Goal: Transaction & Acquisition: Purchase product/service

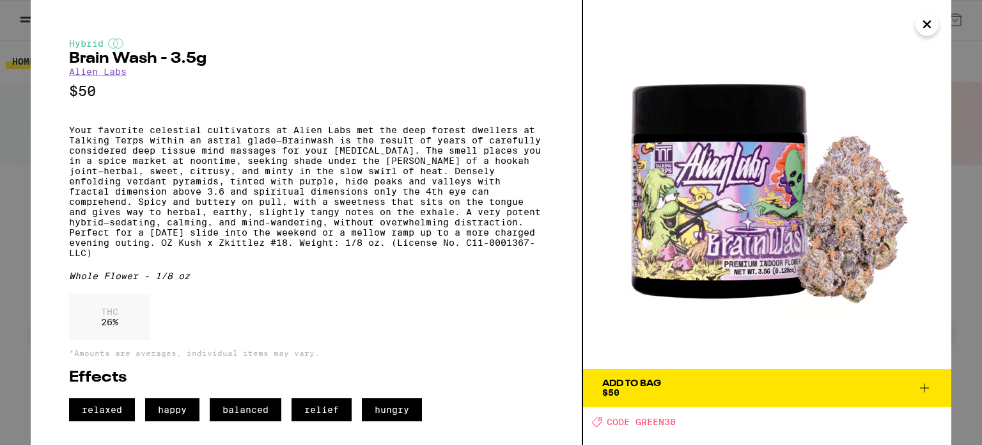
click at [712, 285] on img at bounding box center [767, 184] width 368 height 368
click at [714, 282] on img at bounding box center [767, 184] width 368 height 368
click at [714, 281] on img at bounding box center [767, 184] width 368 height 368
click at [714, 280] on img at bounding box center [767, 184] width 368 height 368
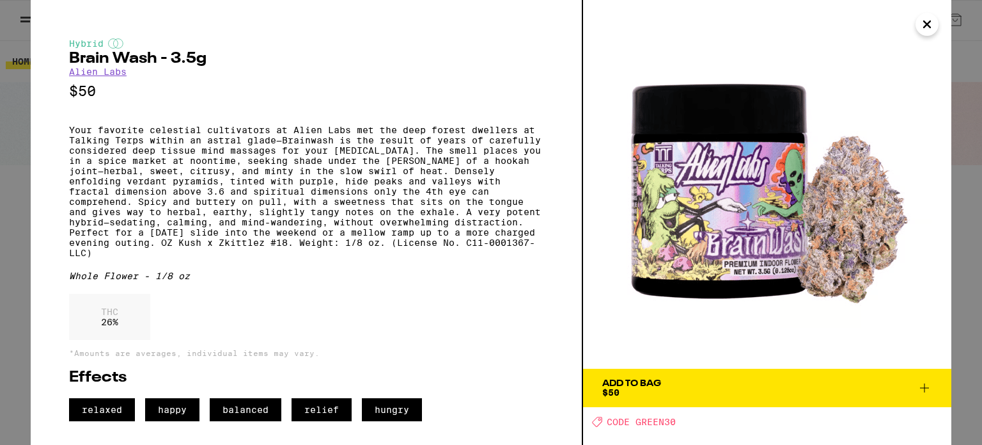
click at [714, 280] on img at bounding box center [767, 184] width 368 height 368
click at [924, 28] on icon "Close" at bounding box center [927, 24] width 15 height 19
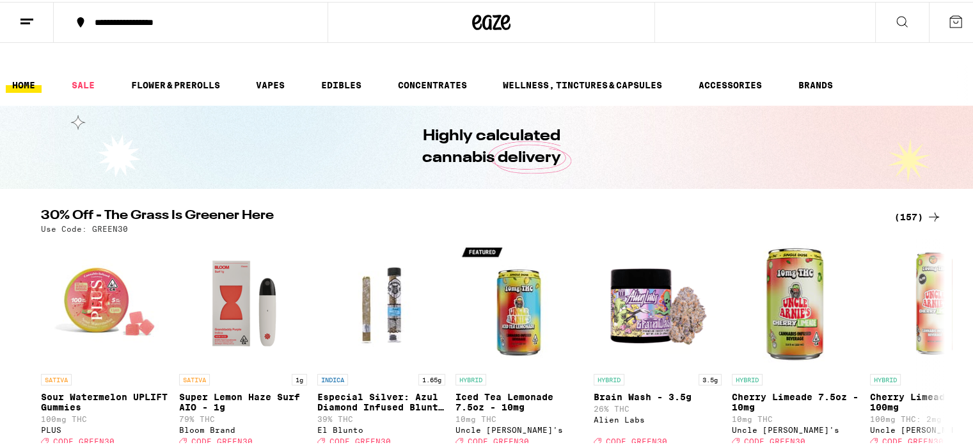
click at [905, 207] on div "(157)" at bounding box center [917, 214] width 47 height 15
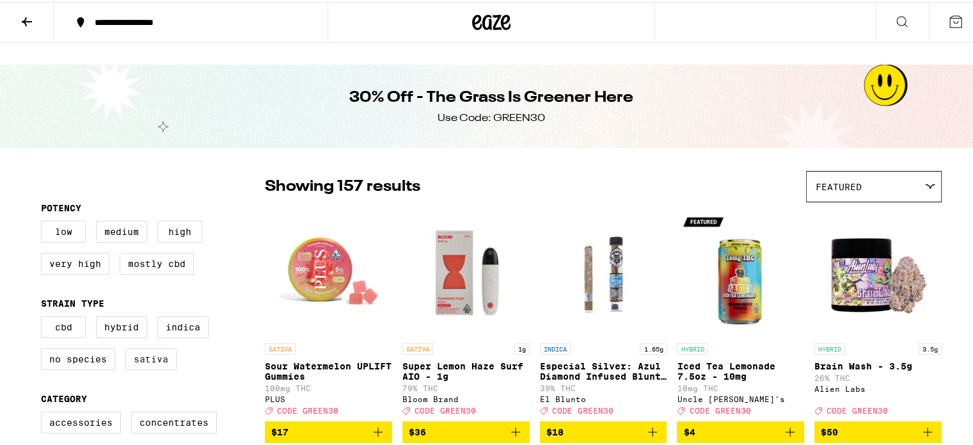
click at [142, 346] on label "Sativa" at bounding box center [150, 357] width 51 height 22
click at [44, 317] on input "Sativa" at bounding box center [43, 316] width 1 height 1
checkbox input "true"
click at [114, 314] on label "Hybrid" at bounding box center [121, 325] width 51 height 22
click at [44, 316] on input "Hybrid" at bounding box center [43, 316] width 1 height 1
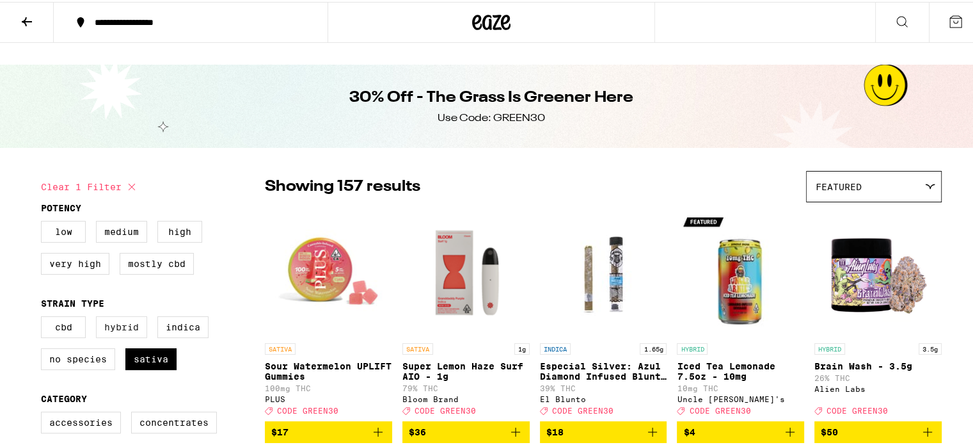
checkbox input "true"
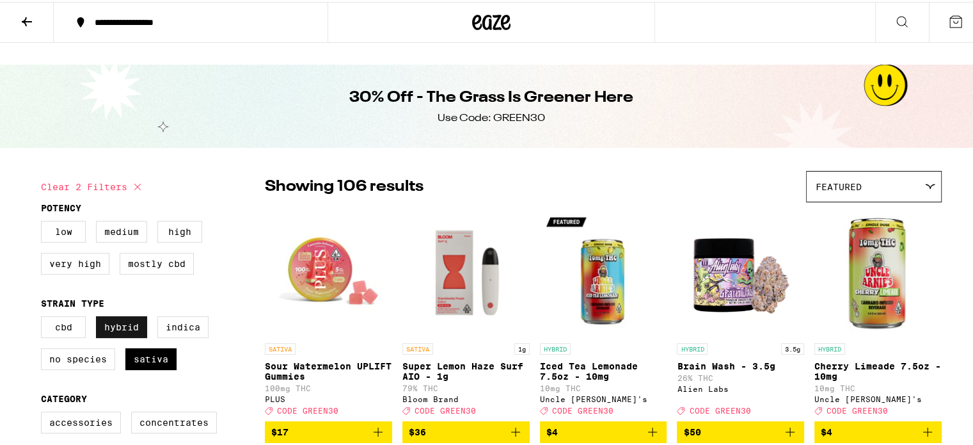
scroll to position [128, 0]
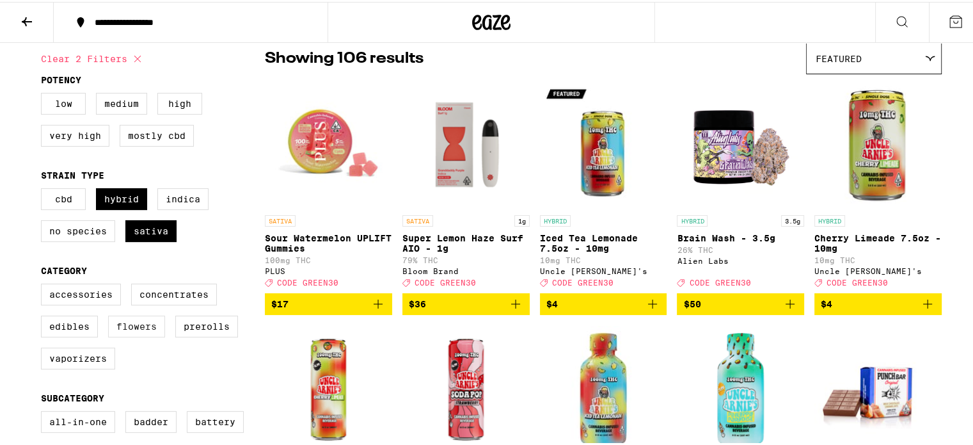
click at [115, 313] on label "Flowers" at bounding box center [136, 324] width 57 height 22
click at [44, 284] on input "Flowers" at bounding box center [43, 283] width 1 height 1
checkbox input "true"
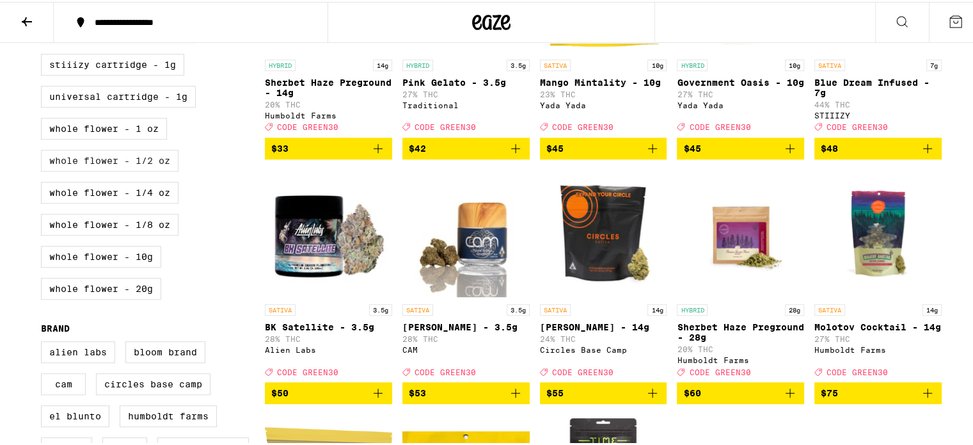
scroll to position [704, 0]
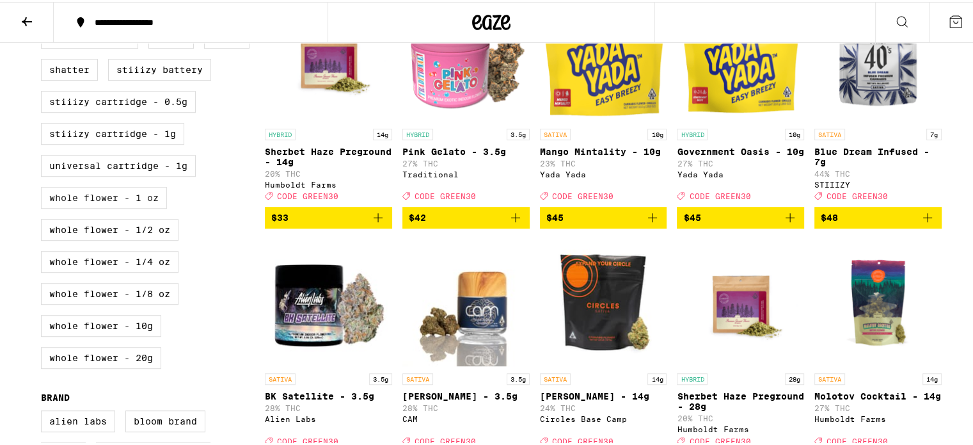
click at [105, 198] on label "Whole Flower - 1 oz" at bounding box center [104, 196] width 126 height 22
checkbox input "true"
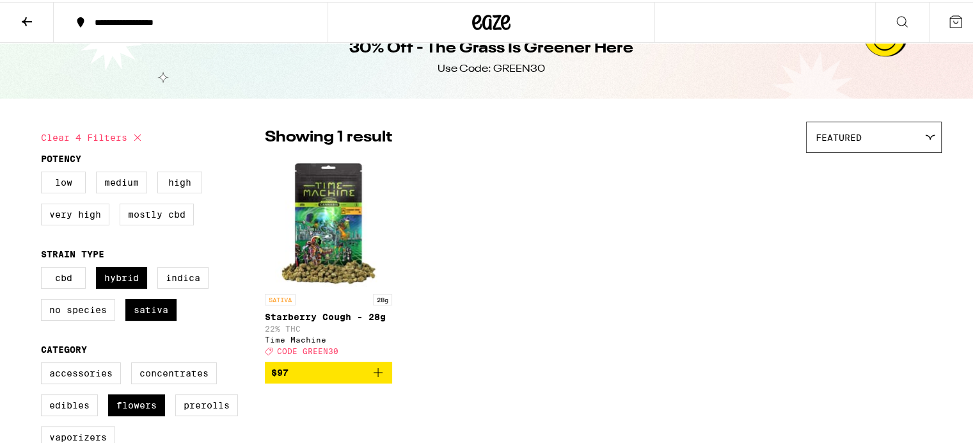
scroll to position [49, 0]
click at [123, 393] on label "Flowers" at bounding box center [136, 404] width 57 height 22
click at [44, 363] on input "Flowers" at bounding box center [43, 363] width 1 height 1
checkbox input "false"
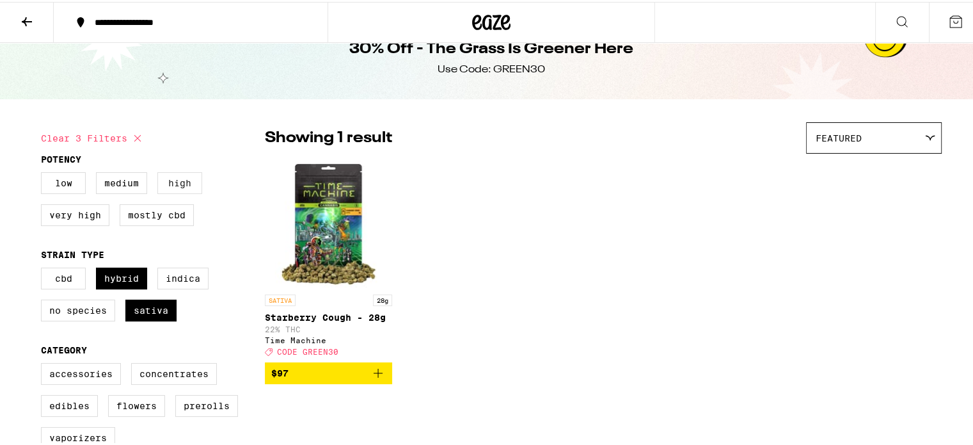
click at [165, 170] on label "High" at bounding box center [179, 181] width 45 height 22
click at [44, 172] on input "High" at bounding box center [43, 172] width 1 height 1
checkbox input "true"
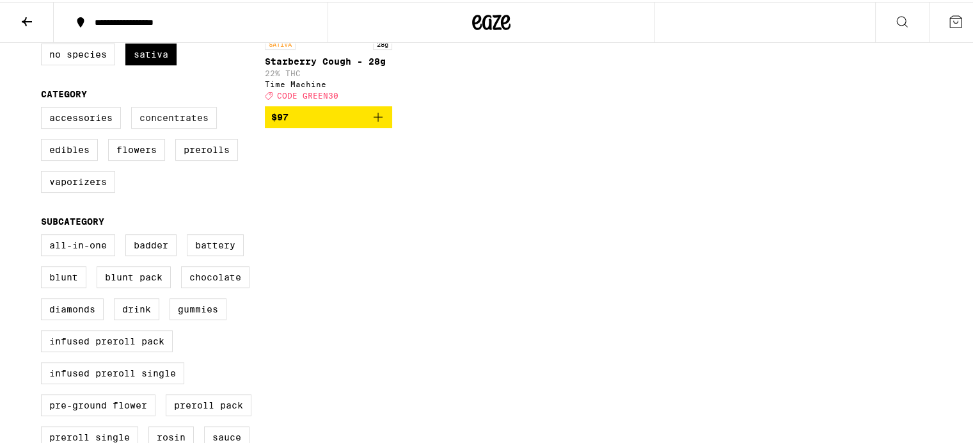
scroll to position [177, 0]
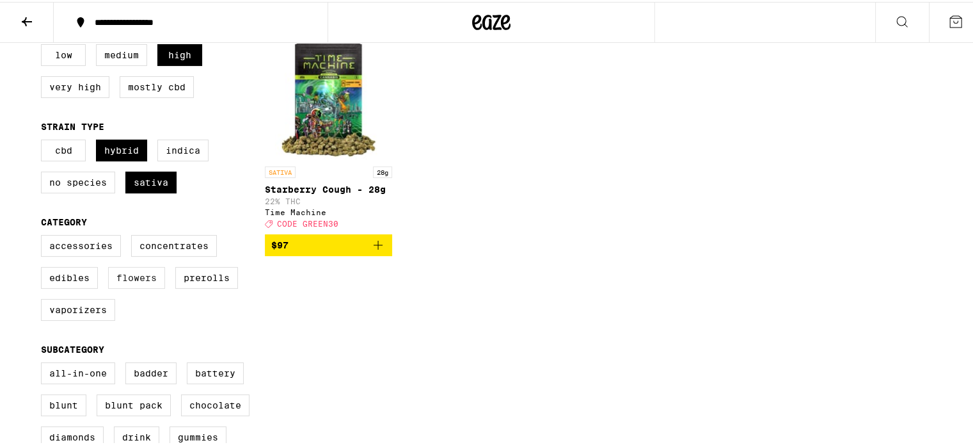
click at [146, 265] on label "Flowers" at bounding box center [136, 276] width 57 height 22
click at [44, 235] on input "Flowers" at bounding box center [43, 235] width 1 height 1
checkbox input "true"
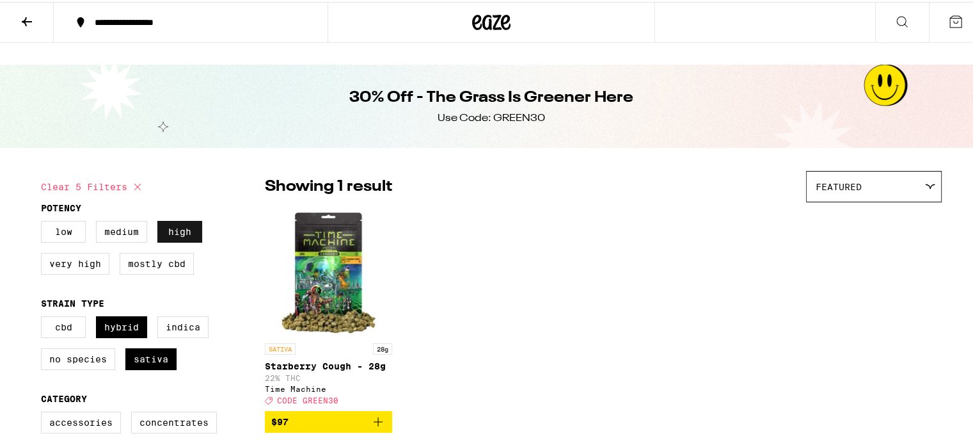
click at [184, 219] on label "High" at bounding box center [179, 230] width 45 height 22
click at [44, 221] on input "High" at bounding box center [43, 221] width 1 height 1
checkbox input "false"
click at [131, 177] on icon at bounding box center [137, 184] width 15 height 15
checkbox input "false"
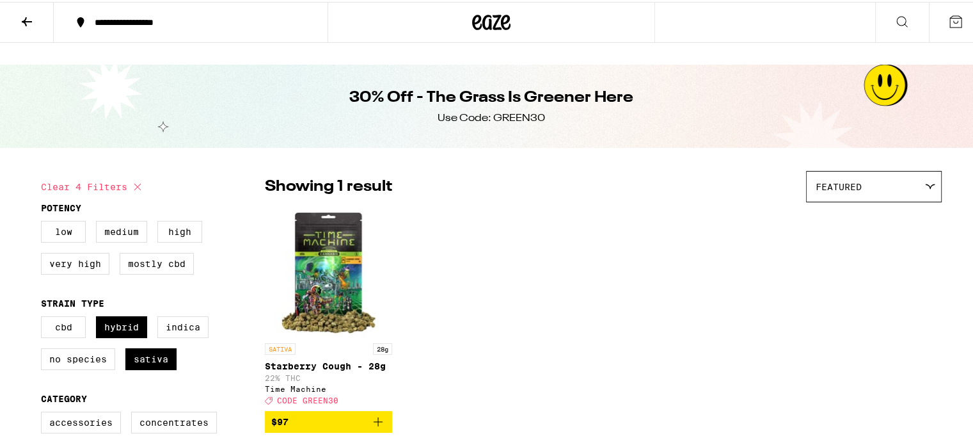
checkbox input "false"
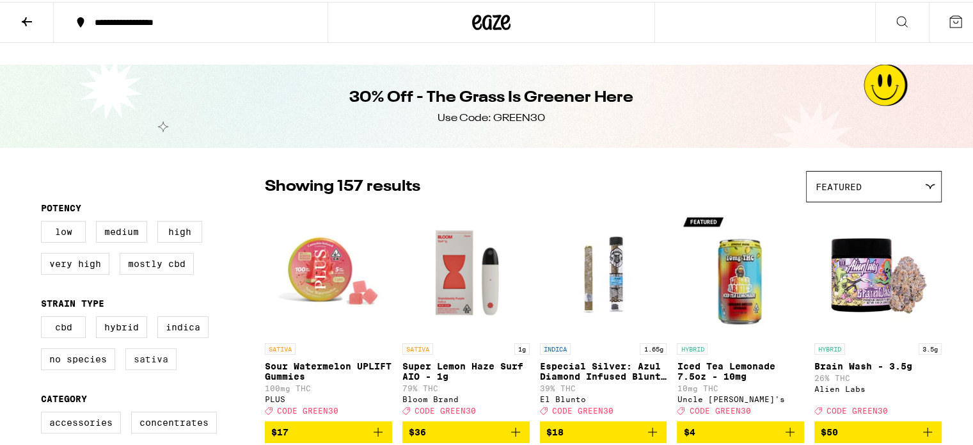
click at [141, 346] on label "Sativa" at bounding box center [150, 357] width 51 height 22
click at [44, 317] on input "Sativa" at bounding box center [43, 316] width 1 height 1
checkbox input "true"
click at [114, 314] on label "Hybrid" at bounding box center [121, 325] width 51 height 22
click at [44, 316] on input "Hybrid" at bounding box center [43, 316] width 1 height 1
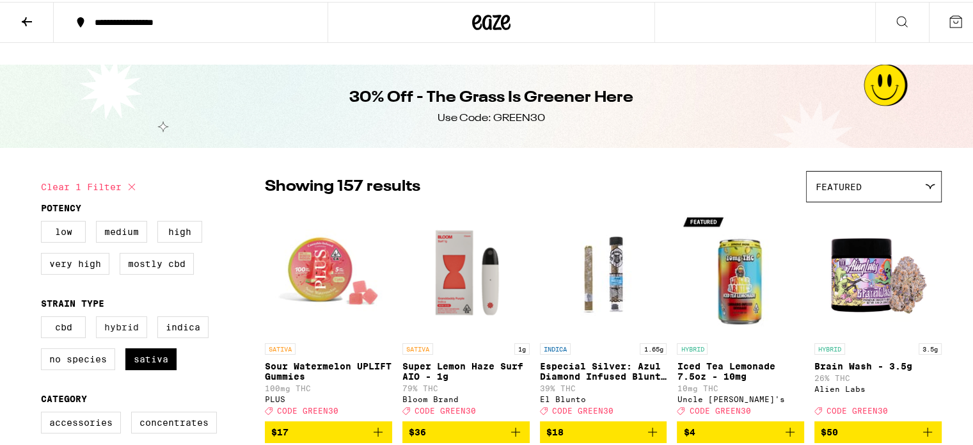
checkbox input "true"
click at [171, 219] on label "High" at bounding box center [179, 230] width 45 height 22
click at [44, 221] on input "High" at bounding box center [43, 221] width 1 height 1
checkbox input "true"
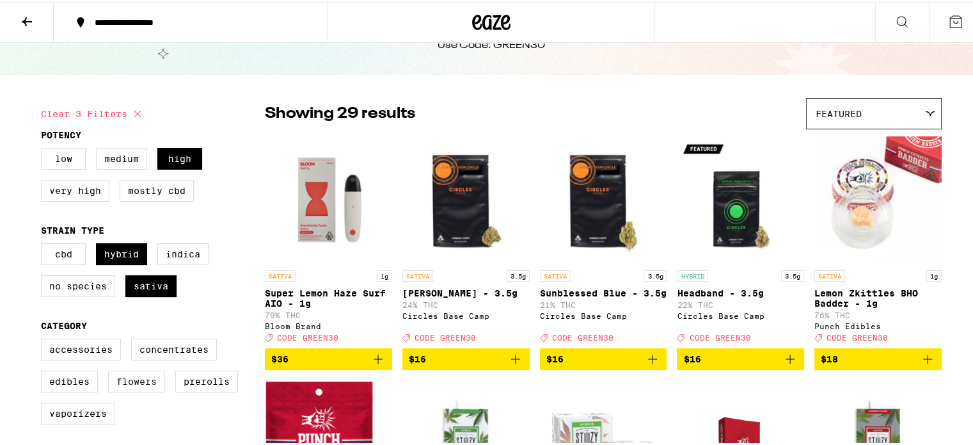
scroll to position [128, 0]
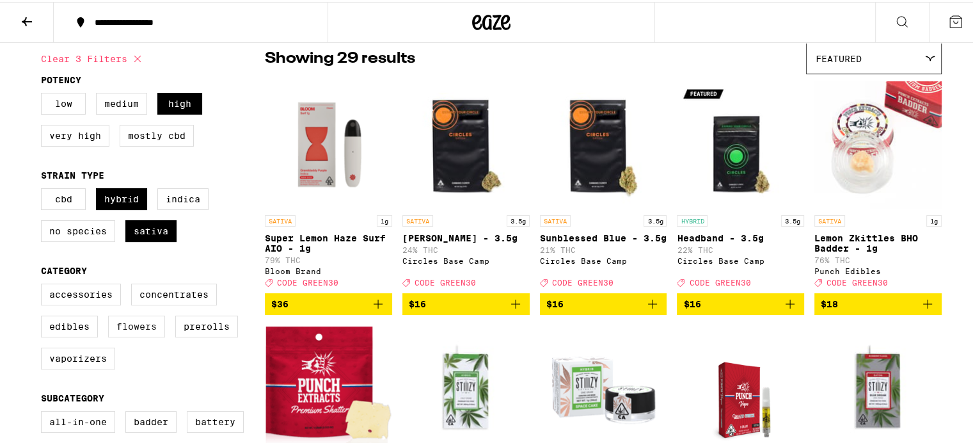
click at [130, 313] on label "Flowers" at bounding box center [136, 324] width 57 height 22
click at [44, 284] on input "Flowers" at bounding box center [43, 283] width 1 height 1
checkbox input "true"
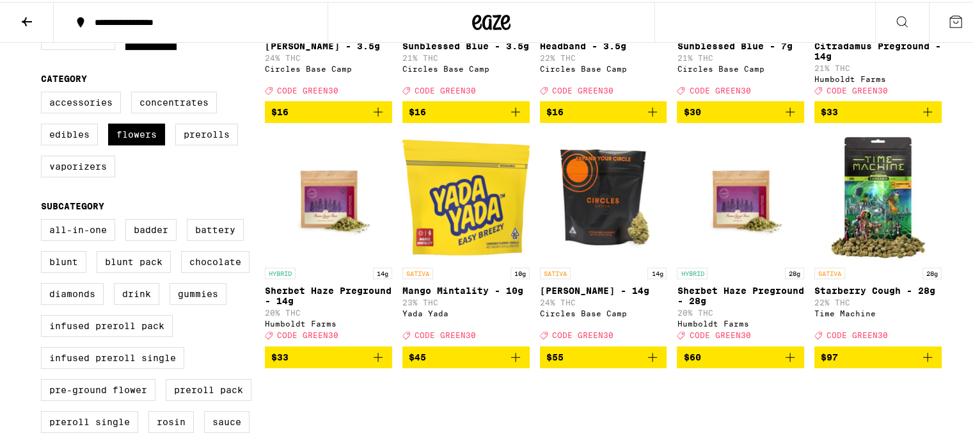
scroll to position [64, 0]
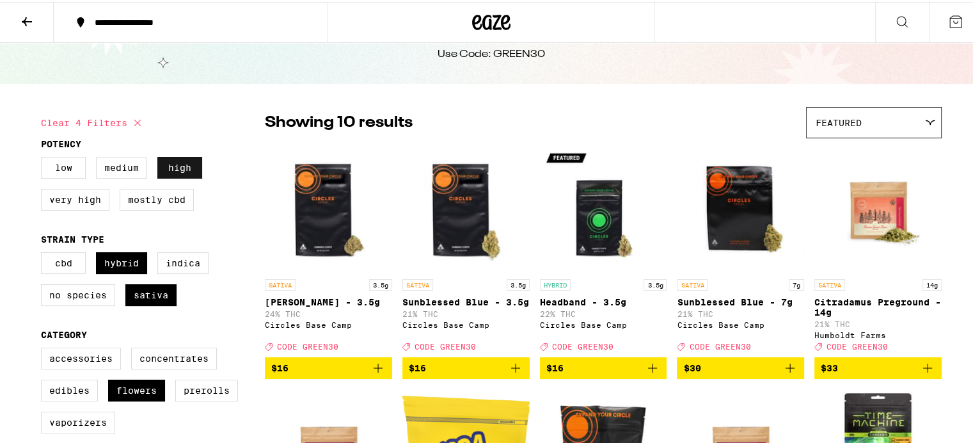
click at [169, 155] on label "High" at bounding box center [179, 166] width 45 height 22
click at [44, 157] on input "High" at bounding box center [43, 157] width 1 height 1
checkbox input "false"
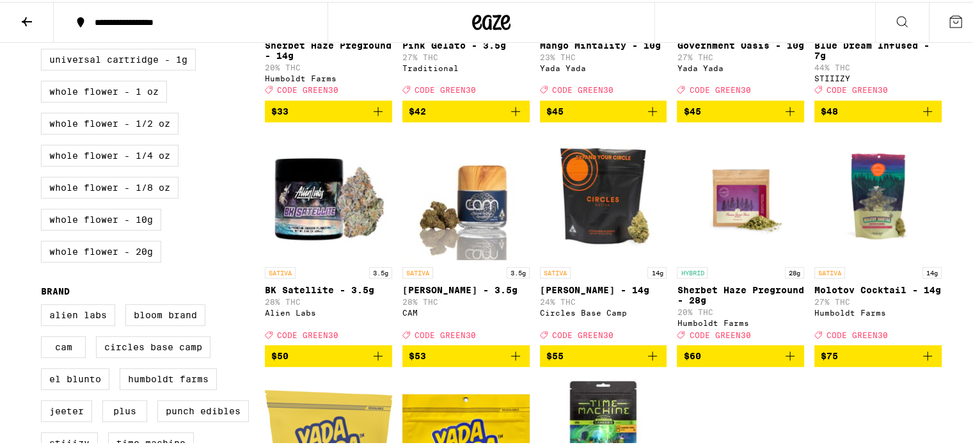
scroll to position [832, 0]
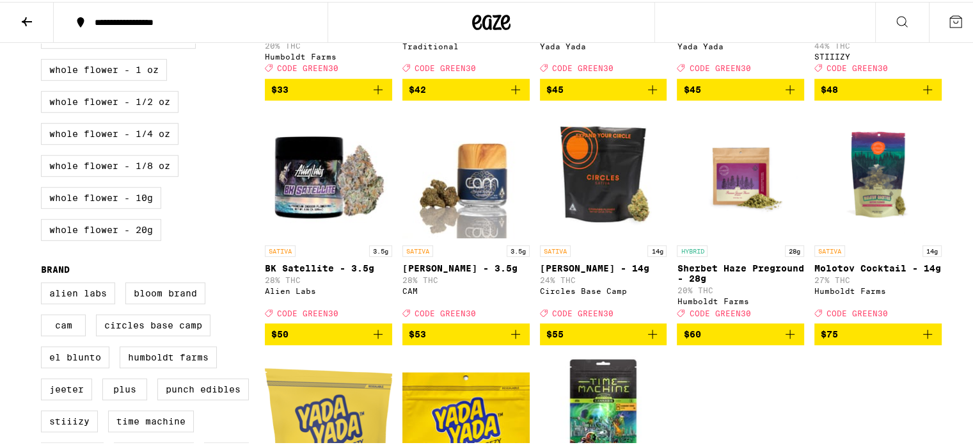
click at [923, 340] on icon "Add to bag" at bounding box center [927, 331] width 15 height 15
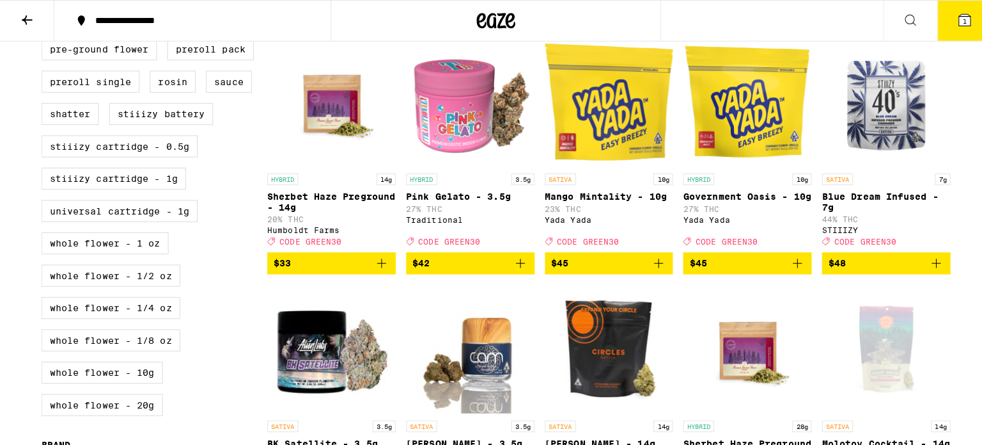
scroll to position [640, 0]
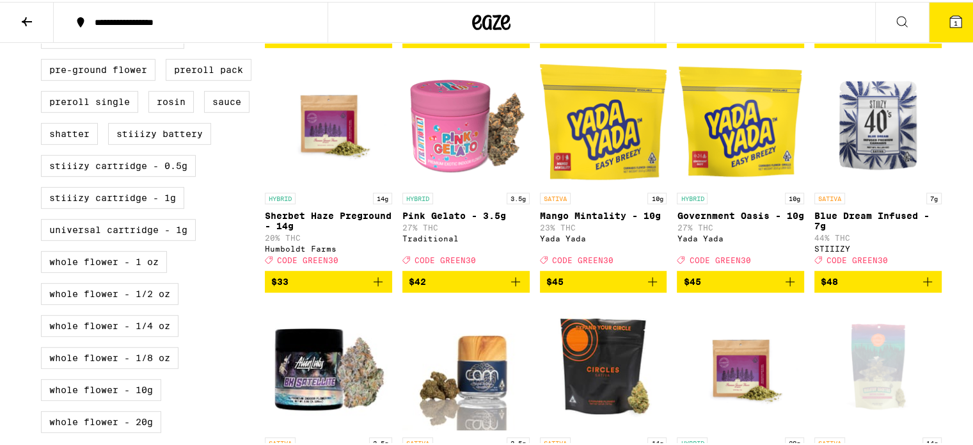
click at [924, 275] on icon "Add to bag" at bounding box center [927, 279] width 15 height 15
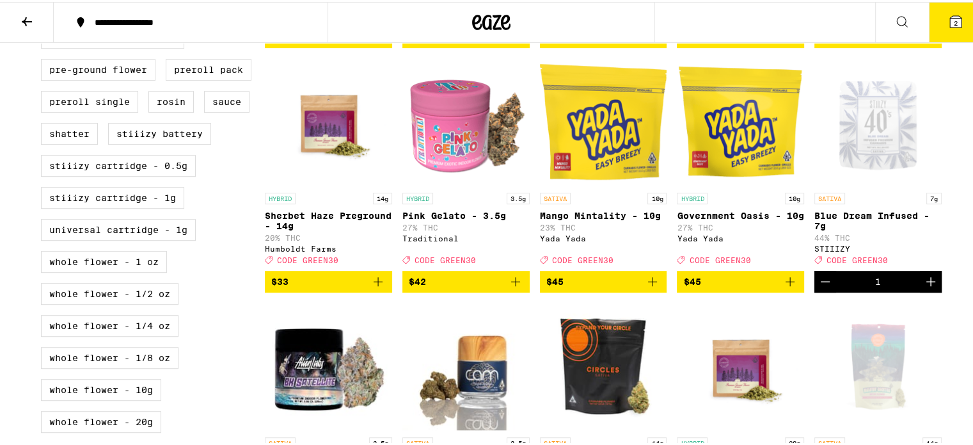
click at [950, 15] on icon at bounding box center [956, 20] width 12 height 12
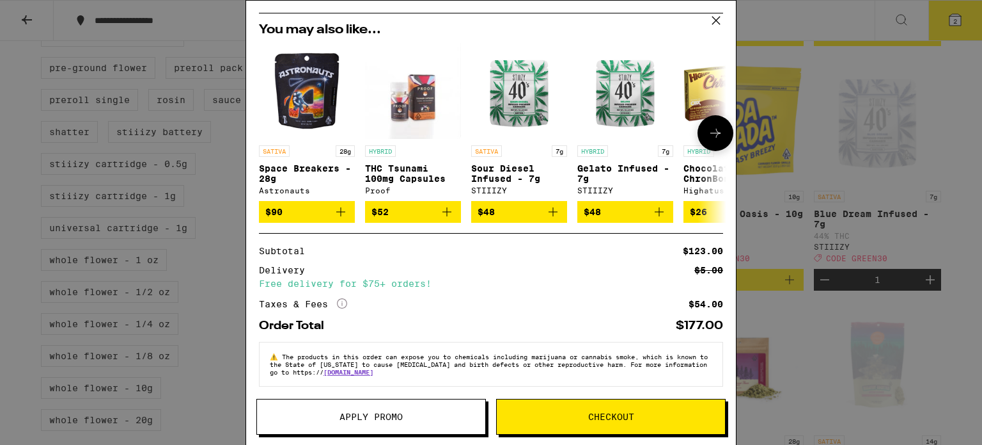
scroll to position [130, 0]
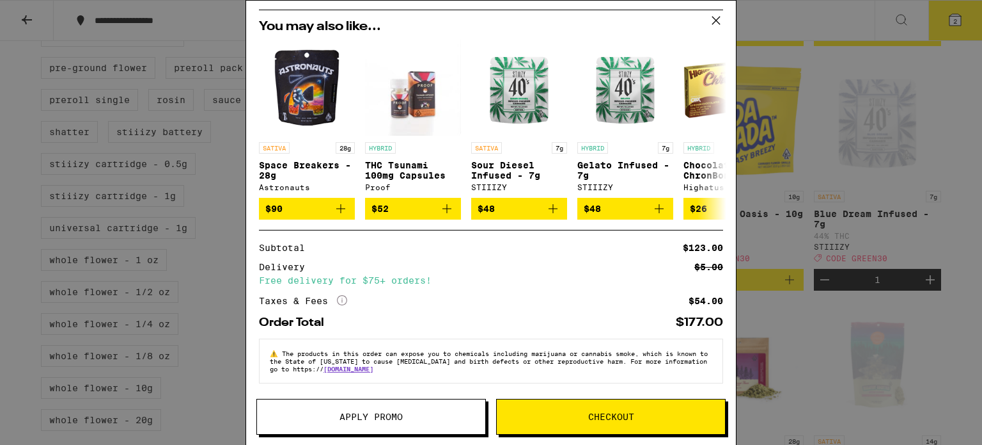
click at [407, 414] on span "Apply Promo" at bounding box center [371, 416] width 228 height 9
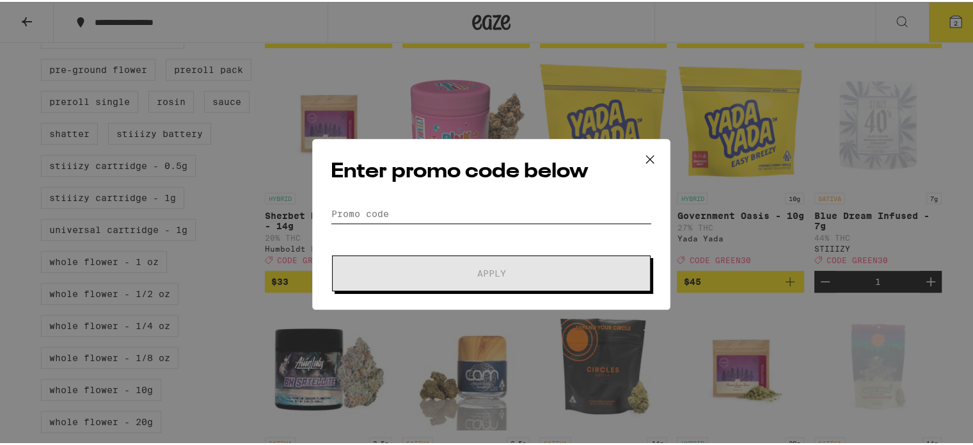
click at [384, 207] on input "Promo Code" at bounding box center [491, 211] width 321 height 19
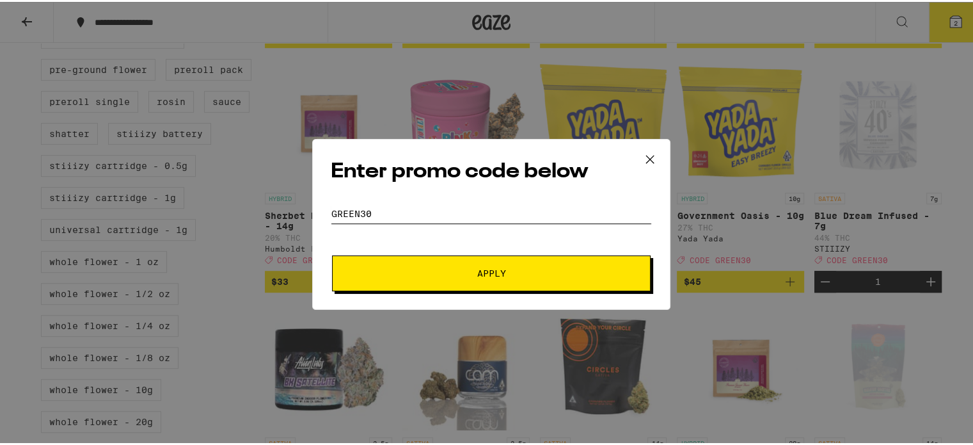
type input "green30"
click at [514, 269] on span "Apply" at bounding box center [491, 271] width 230 height 9
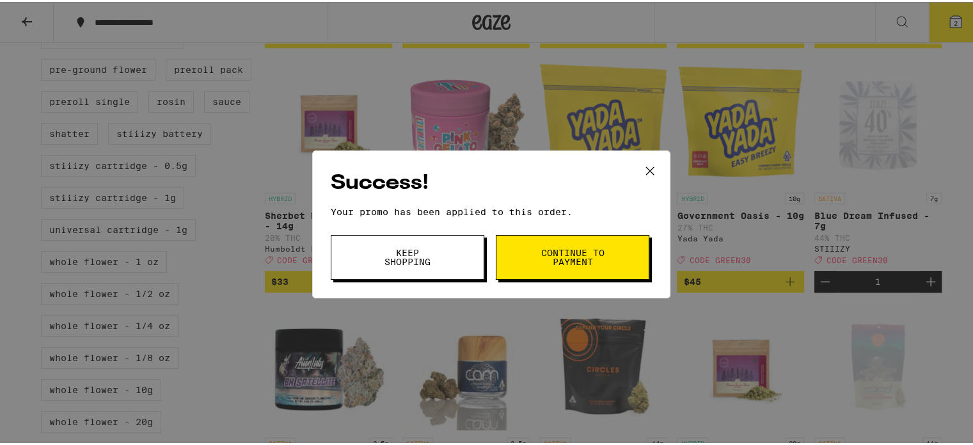
click at [644, 166] on icon at bounding box center [649, 168] width 19 height 19
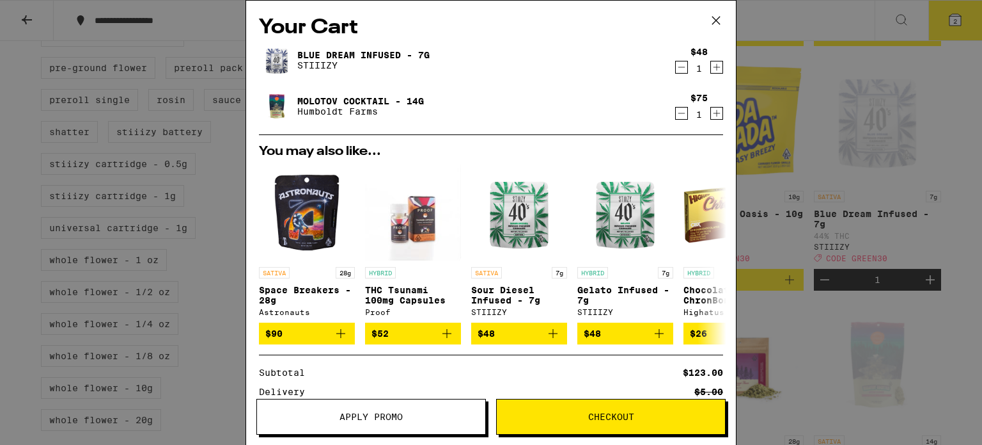
click at [711, 68] on icon "Increment" at bounding box center [717, 66] width 12 height 15
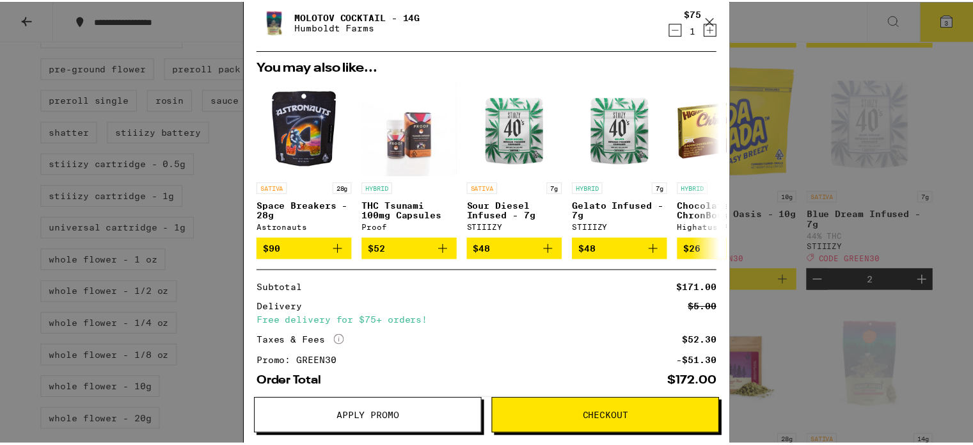
scroll to position [150, 0]
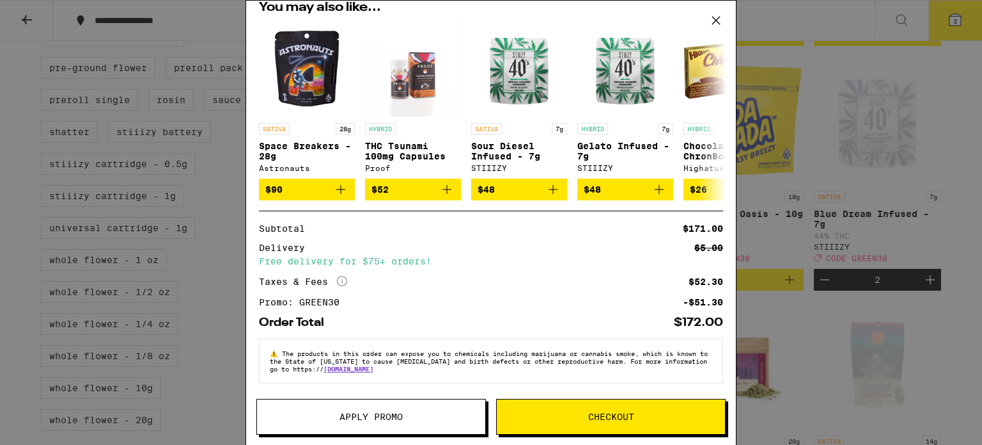
click at [981, 242] on div "Your Cart Blue Dream Infused - 7g STIIIZY $48 2 Molotov Cocktail - 14g Humboldt…" at bounding box center [491, 222] width 982 height 445
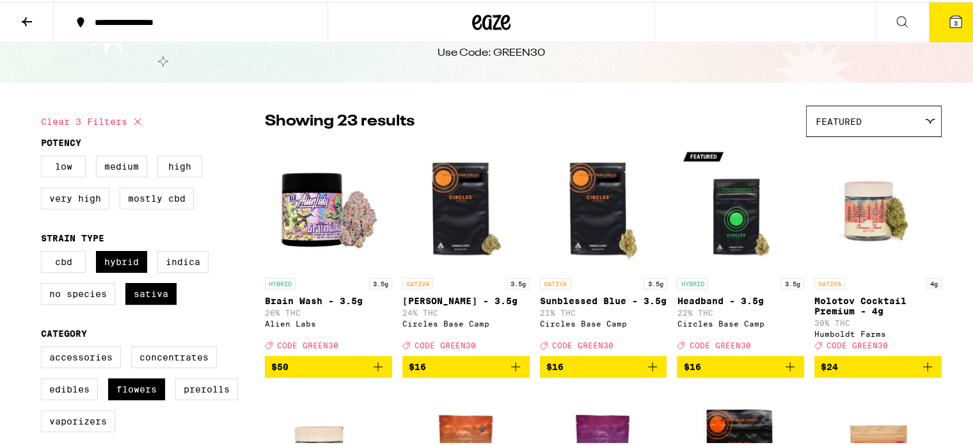
scroll to position [64, 0]
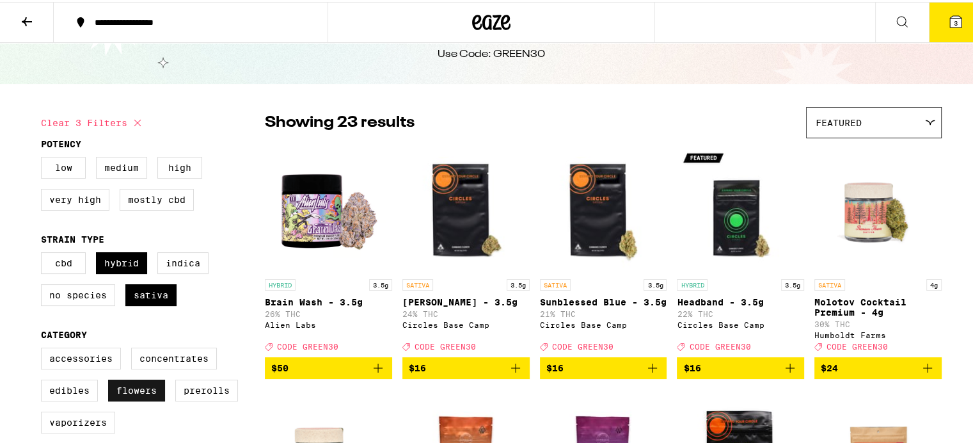
click at [127, 377] on label "Flowers" at bounding box center [136, 388] width 57 height 22
click at [44, 348] on input "Flowers" at bounding box center [43, 347] width 1 height 1
checkbox input "false"
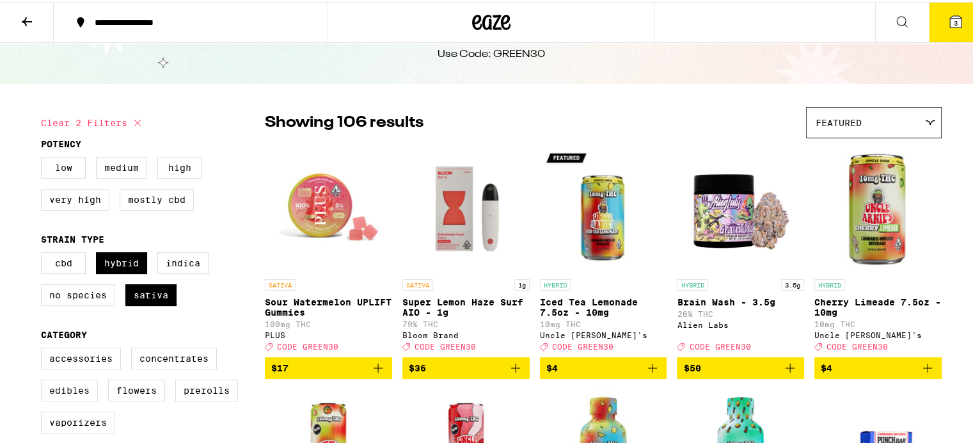
click at [54, 377] on label "Edibles" at bounding box center [69, 388] width 57 height 22
click at [44, 348] on input "Edibles" at bounding box center [43, 347] width 1 height 1
checkbox input "true"
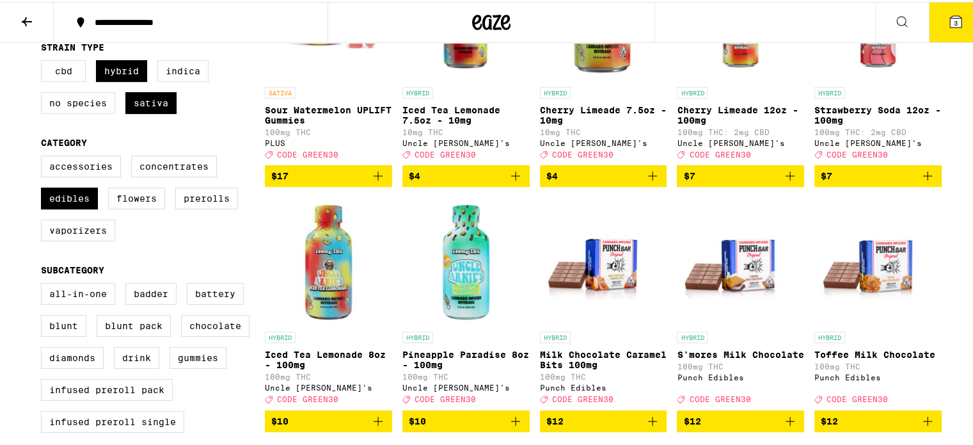
scroll to position [320, 0]
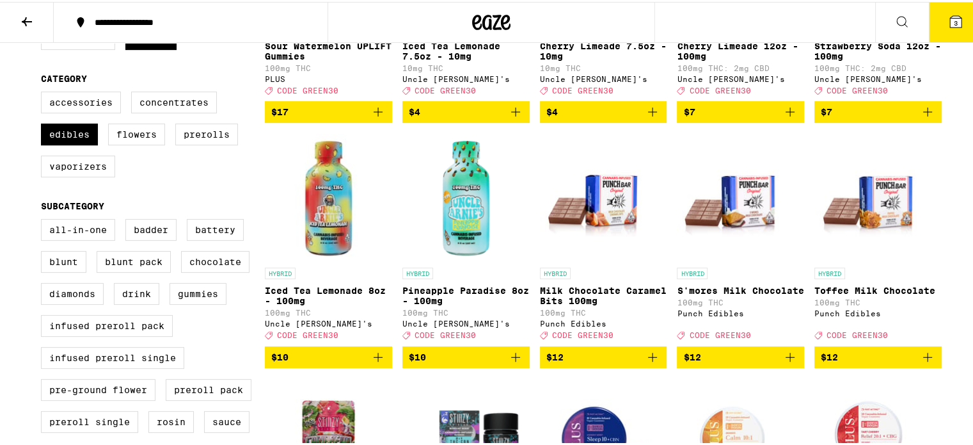
click at [370, 347] on icon "Add to bag" at bounding box center [377, 354] width 15 height 15
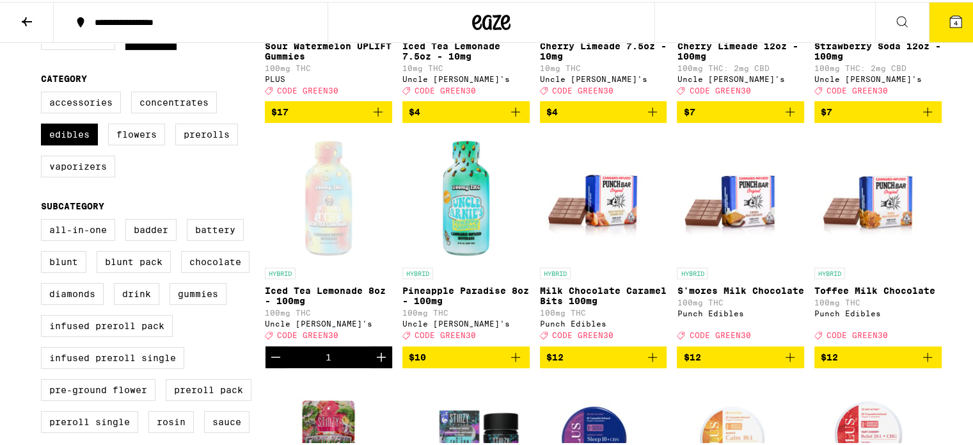
click at [508, 349] on icon "Add to bag" at bounding box center [515, 354] width 15 height 15
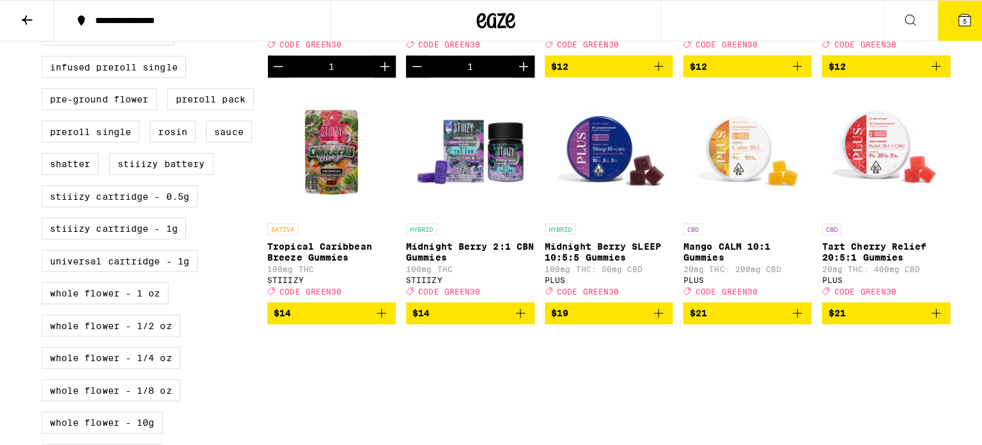
scroll to position [640, 0]
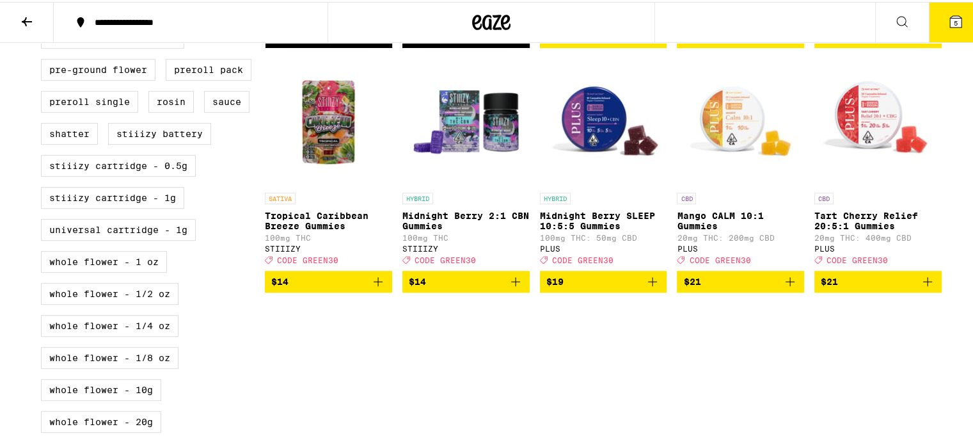
click at [961, 15] on button "5" at bounding box center [956, 21] width 54 height 40
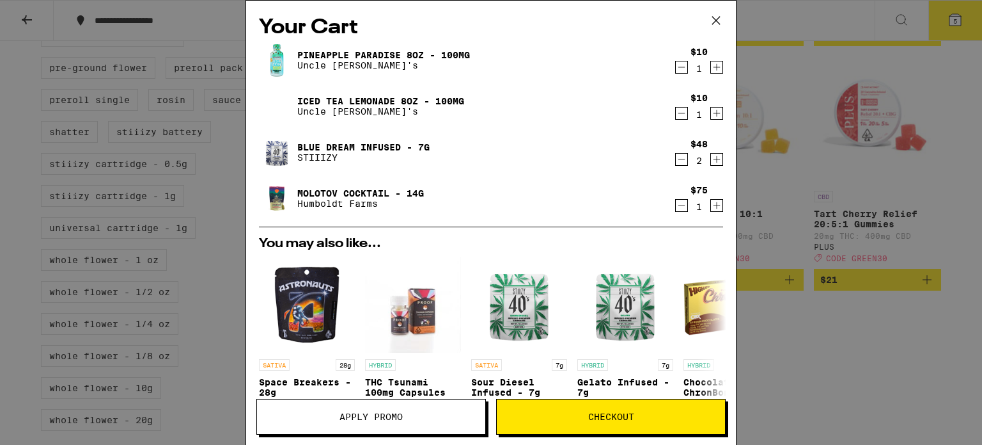
click at [676, 112] on icon "Decrement" at bounding box center [682, 113] width 12 height 15
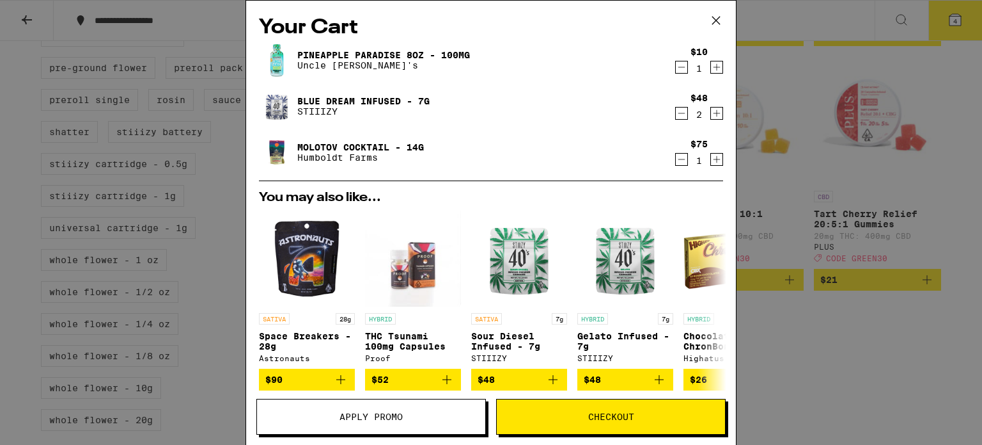
click at [676, 61] on icon "Decrement" at bounding box center [682, 66] width 12 height 15
